Goal: Information Seeking & Learning: Learn about a topic

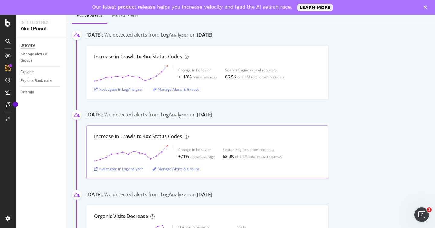
scroll to position [26, 0]
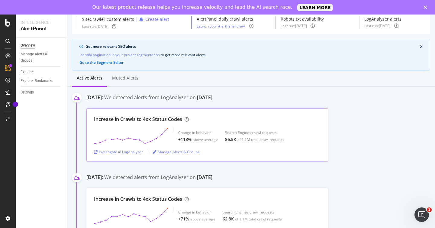
click at [157, 127] on div "Increase in Crawls to 4xx Status Codes Change in behavior +118% above average S…" at bounding box center [207, 135] width 242 height 54
click at [159, 117] on div "Increase in Crawls to 4xx Status Codes" at bounding box center [138, 119] width 88 height 7
click at [130, 150] on div "Investigate in LogAnalyzer" at bounding box center [118, 151] width 49 height 5
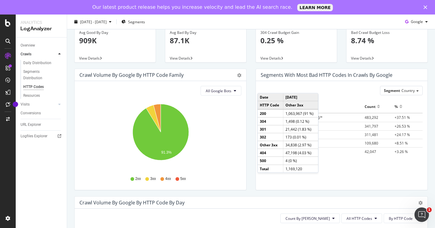
scroll to position [29, 0]
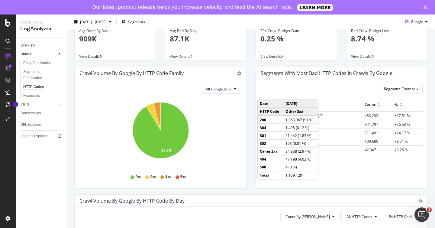
click at [340, 173] on div "Segment Country Hold CMD (⌘) while clicking to filter the report. Segments Coun…" at bounding box center [342, 133] width 172 height 109
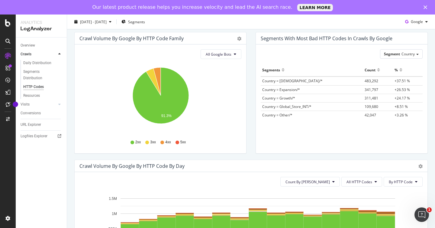
scroll to position [68, 0]
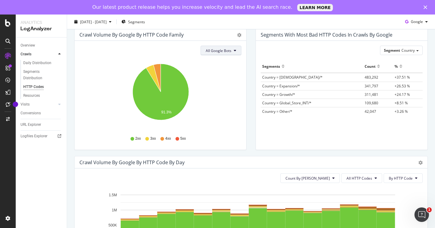
click at [215, 50] on span "All Google Bots" at bounding box center [219, 50] width 26 height 5
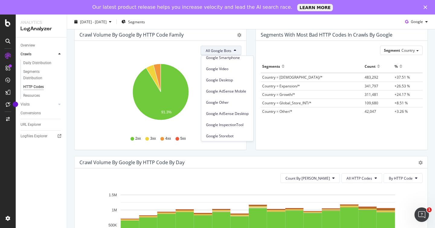
scroll to position [0, 0]
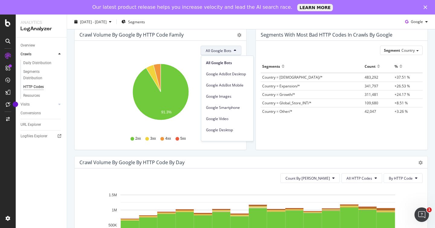
click at [152, 60] on icon "91.3%" at bounding box center [161, 95] width 162 height 70
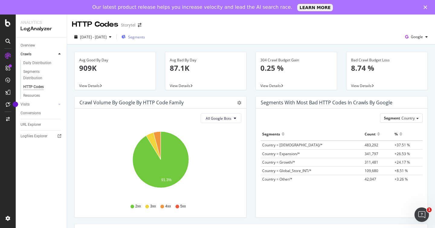
click at [145, 36] on span "Segments" at bounding box center [136, 36] width 17 height 5
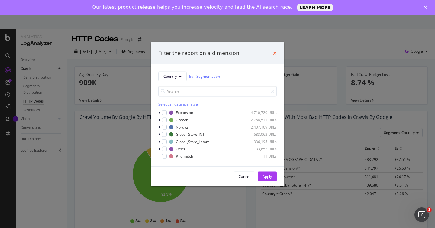
click at [276, 54] on icon "times" at bounding box center [275, 52] width 4 height 5
